Goal: Find specific page/section: Find specific page/section

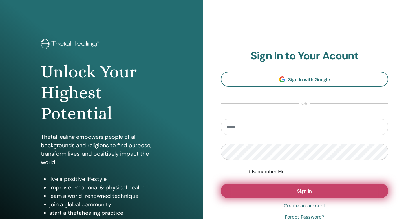
type input "**********"
click at [290, 194] on button "Sign In" at bounding box center [305, 191] width 168 height 15
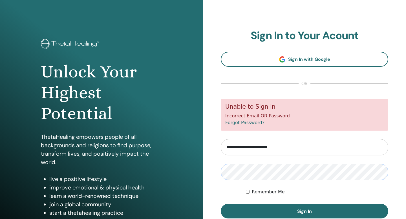
click at [221, 204] on button "Sign In" at bounding box center [305, 211] width 168 height 15
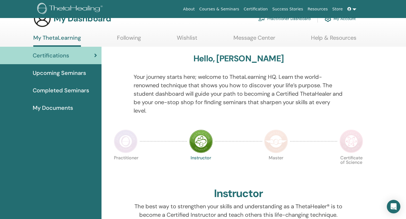
scroll to position [15, 0]
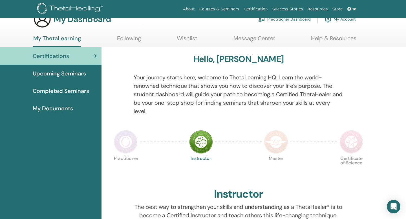
click at [73, 78] on link "Upcoming Seminars" at bounding box center [51, 73] width 102 height 17
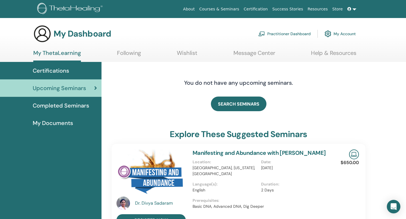
click at [81, 110] on span "Completed Seminars" at bounding box center [61, 106] width 56 height 8
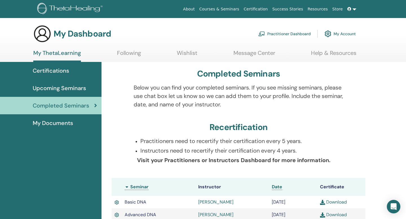
click at [356, 9] on link at bounding box center [352, 9] width 14 height 10
